Goal: Transaction & Acquisition: Purchase product/service

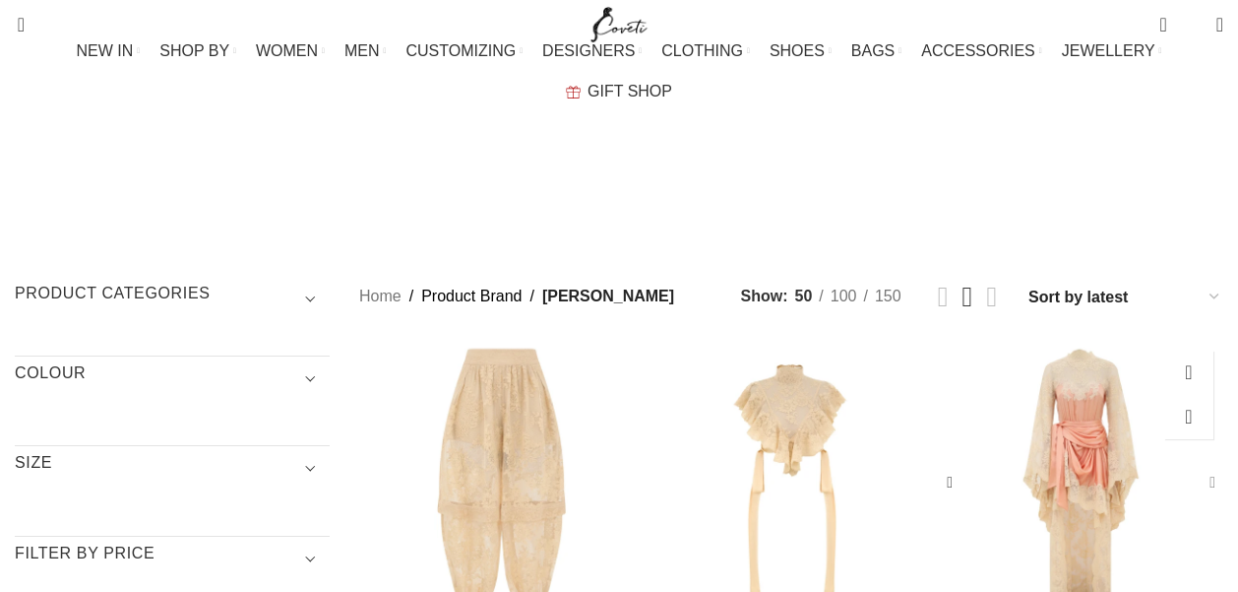
click at [1194, 468] on div "Hypnotic Satin Drape Dress" at bounding box center [1209, 483] width 30 height 30
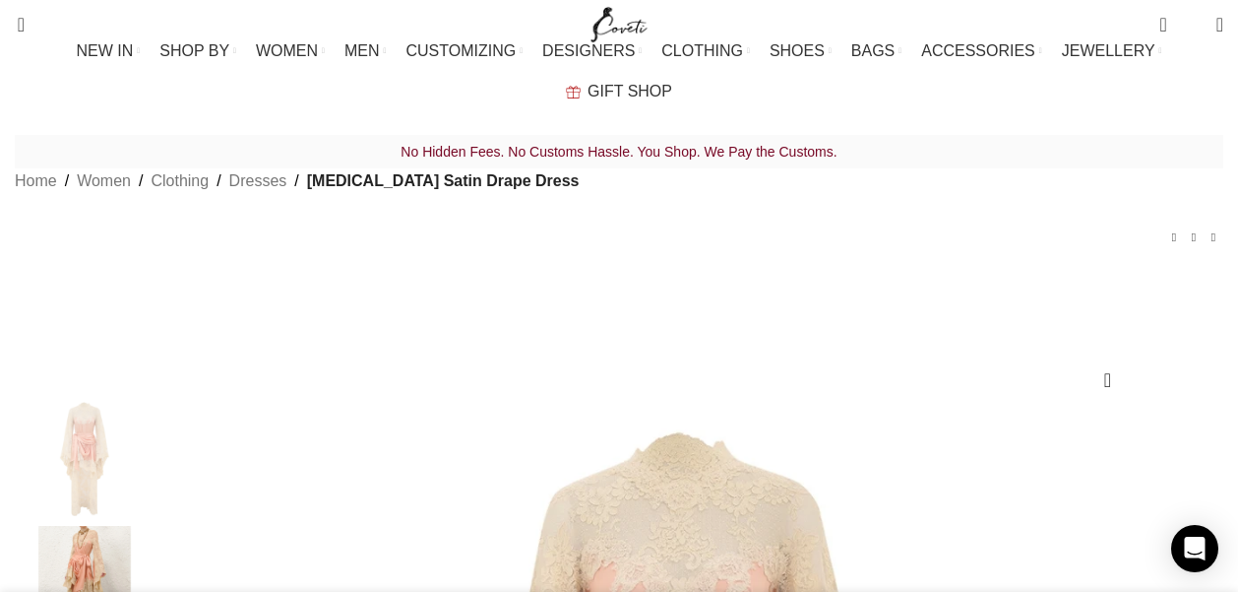
click at [1188, 204] on div "No Hidden Fees. No Customs Hassle. You Shop. We Pay the Customs. Home Women Clo…" at bounding box center [619, 207] width 1209 height 144
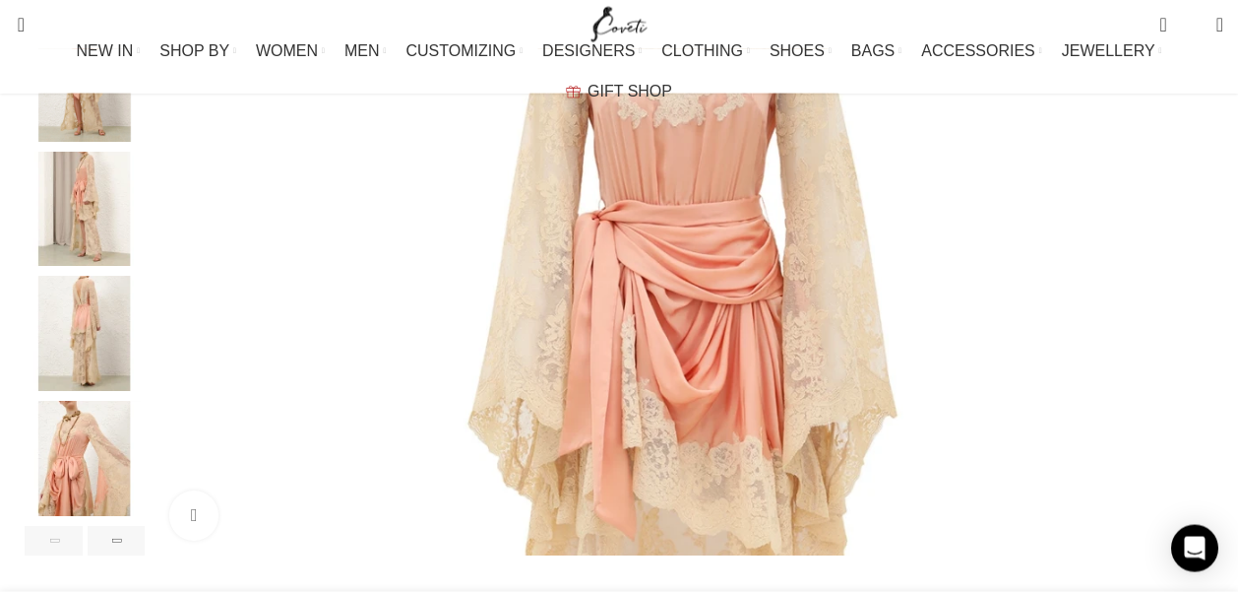
scroll to position [658, 0]
